Goal: Task Accomplishment & Management: Manage account settings

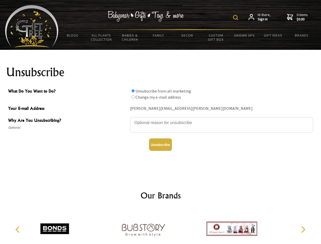
click at [237, 18] on img at bounding box center [235, 17] width 5 height 5
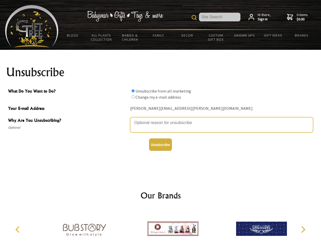
click at [161, 119] on textarea "Why Are You Unsubscribing?" at bounding box center [221, 124] width 183 height 15
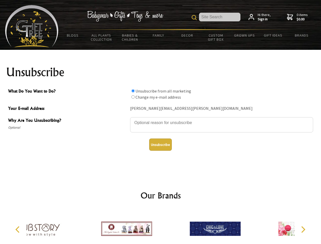
click at [133, 91] on input "What Do You Want to Do?" at bounding box center [133, 90] width 3 height 3
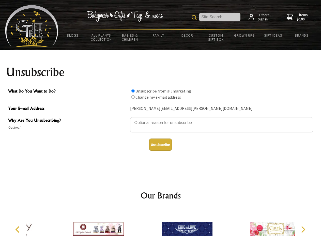
click at [133, 97] on input "What Do You Want to Do?" at bounding box center [133, 96] width 3 height 3
radio input "true"
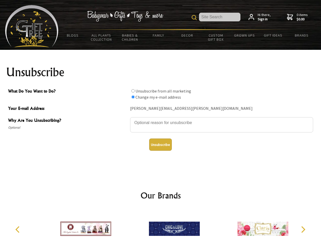
click at [161, 145] on button "Unsubscribe" at bounding box center [160, 145] width 23 height 12
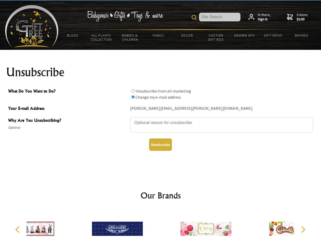
click at [18, 230] on icon "Previous" at bounding box center [18, 229] width 7 height 7
click at [303, 230] on icon "Next" at bounding box center [303, 229] width 7 height 7
